Goal: Communication & Community: Answer question/provide support

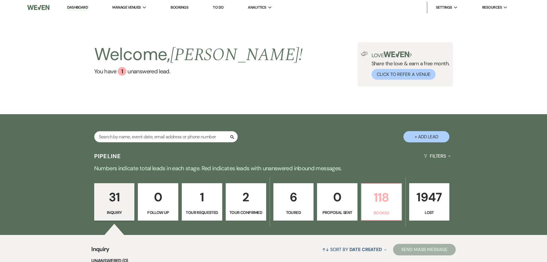
click at [400, 205] on link "118 Booked" at bounding box center [381, 201] width 41 height 37
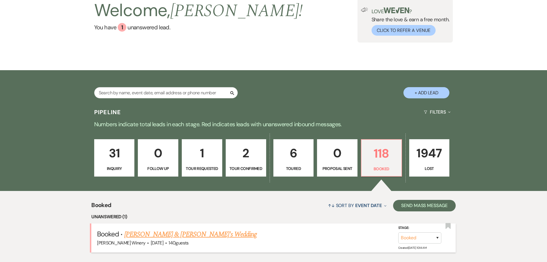
scroll to position [130, 0]
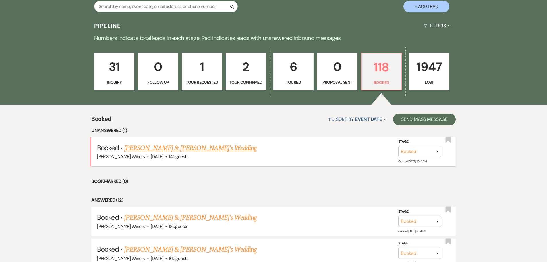
click at [198, 145] on link "[PERSON_NAME] & [PERSON_NAME]'s Wedding" at bounding box center [190, 148] width 133 height 10
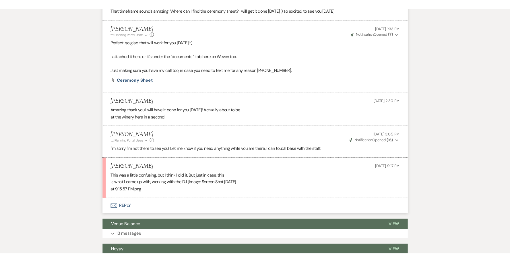
scroll to position [1105, 0]
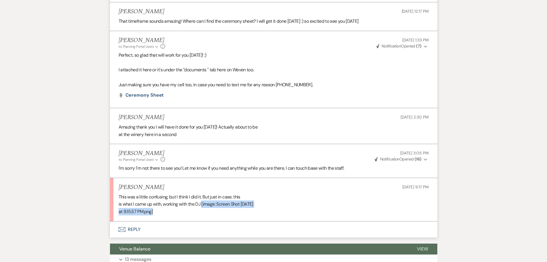
drag, startPoint x: 202, startPoint y: 196, endPoint x: 222, endPoint y: 206, distance: 22.1
click at [222, 206] on div "This was a little confusing, but I think I did it. But just in case, this is wh…" at bounding box center [274, 204] width 310 height 22
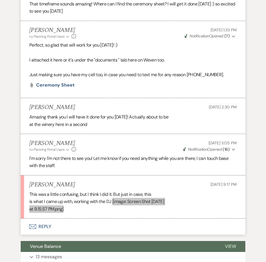
scroll to position [1263, 0]
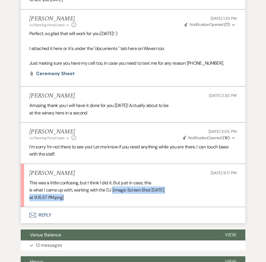
click at [75, 201] on div "This was a little confusing, but I think I did it. But just in case, this is wh…" at bounding box center [132, 190] width 207 height 22
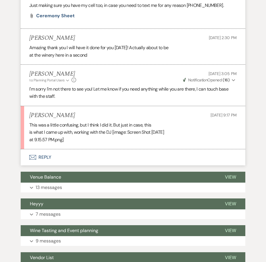
scroll to position [1321, 0]
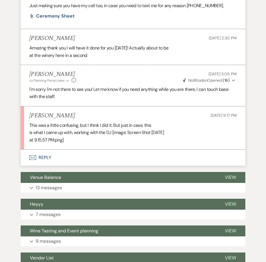
click at [49, 164] on button "Envelope Reply" at bounding box center [133, 157] width 224 height 16
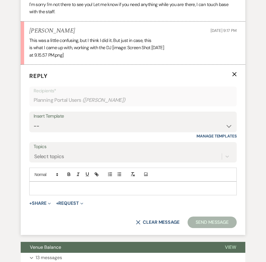
scroll to position [1406, 0]
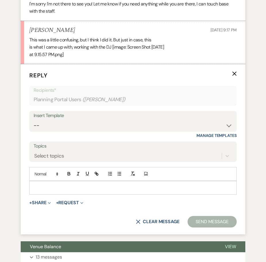
click at [55, 191] on p at bounding box center [133, 187] width 198 height 6
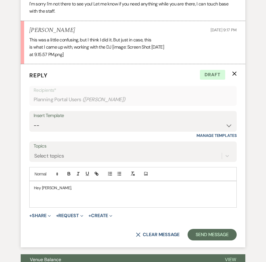
drag, startPoint x: 51, startPoint y: 196, endPoint x: 62, endPoint y: 194, distance: 11.9
click at [51, 191] on p "Hey [PERSON_NAME]," at bounding box center [133, 187] width 198 height 6
click at [39, 204] on p at bounding box center [133, 200] width 198 height 6
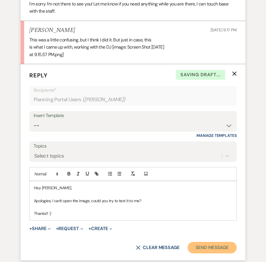
click at [209, 253] on button "Send Message" at bounding box center [211, 246] width 49 height 11
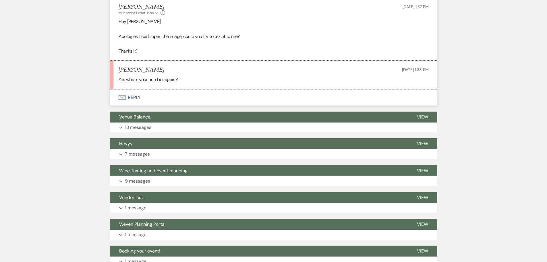
scroll to position [1335, 0]
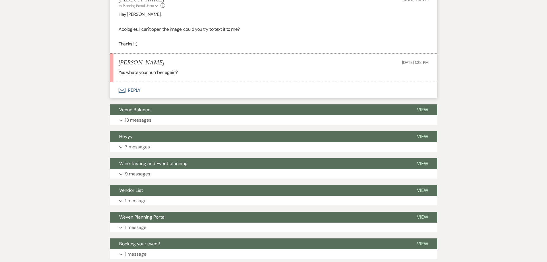
click at [135, 82] on button "Envelope Reply" at bounding box center [273, 90] width 327 height 16
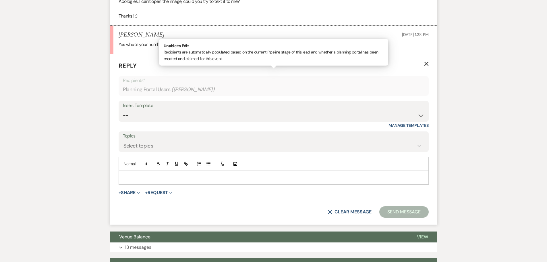
scroll to position [1364, 0]
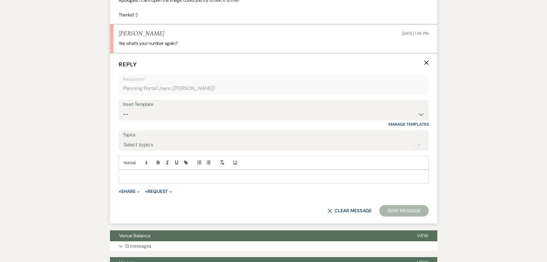
click at [140, 173] on p at bounding box center [273, 176] width 301 height 6
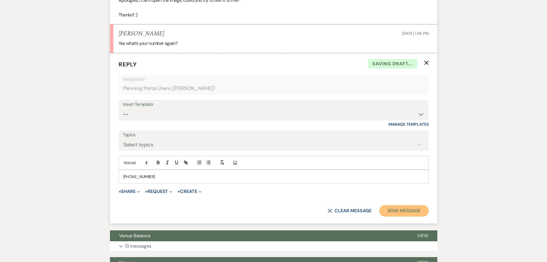
click at [392, 205] on button "Send Message" at bounding box center [403, 210] width 49 height 11
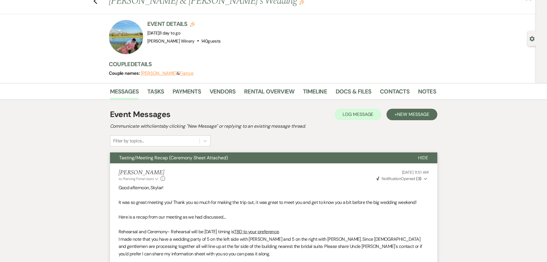
scroll to position [0, 0]
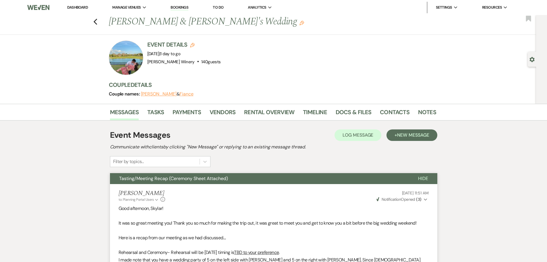
click at [76, 7] on link "Dashboard" at bounding box center [77, 7] width 21 height 5
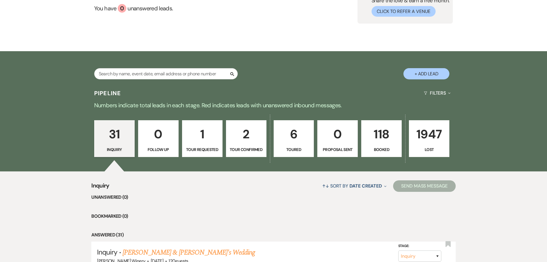
scroll to position [57, 0]
